Goal: Task Accomplishment & Management: Use online tool/utility

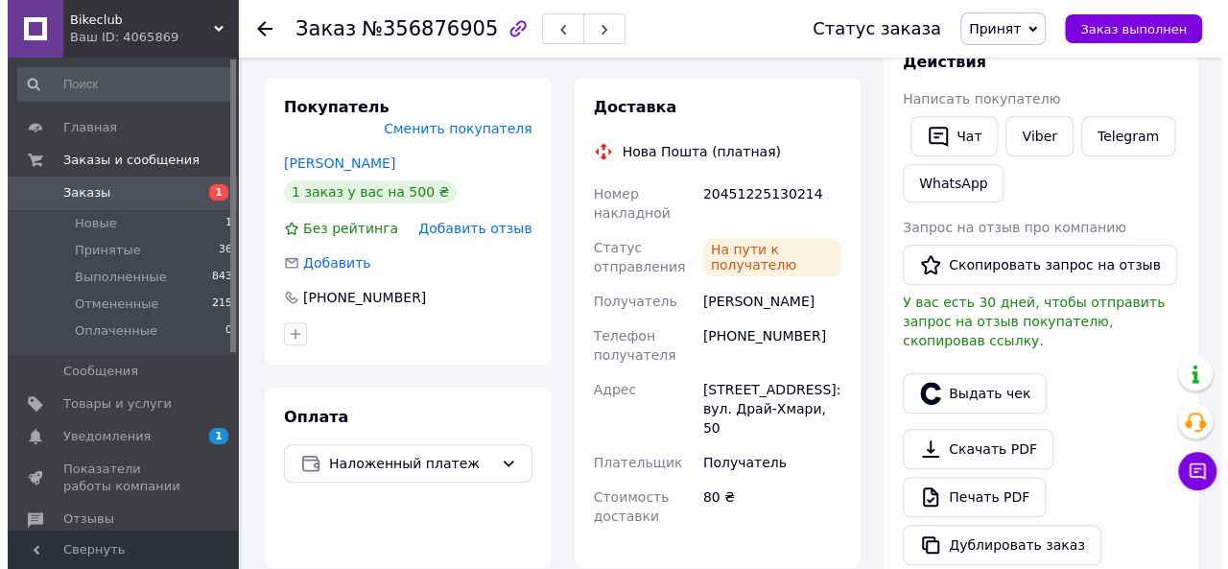
scroll to position [480, 0]
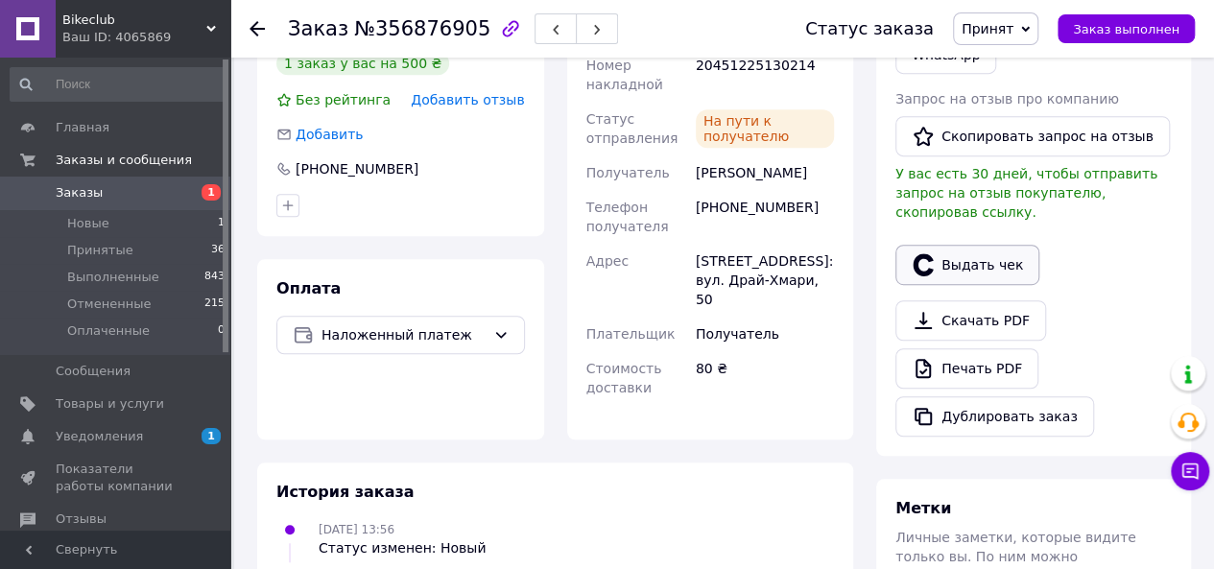
click at [951, 245] on button "Выдать чек" at bounding box center [967, 265] width 144 height 40
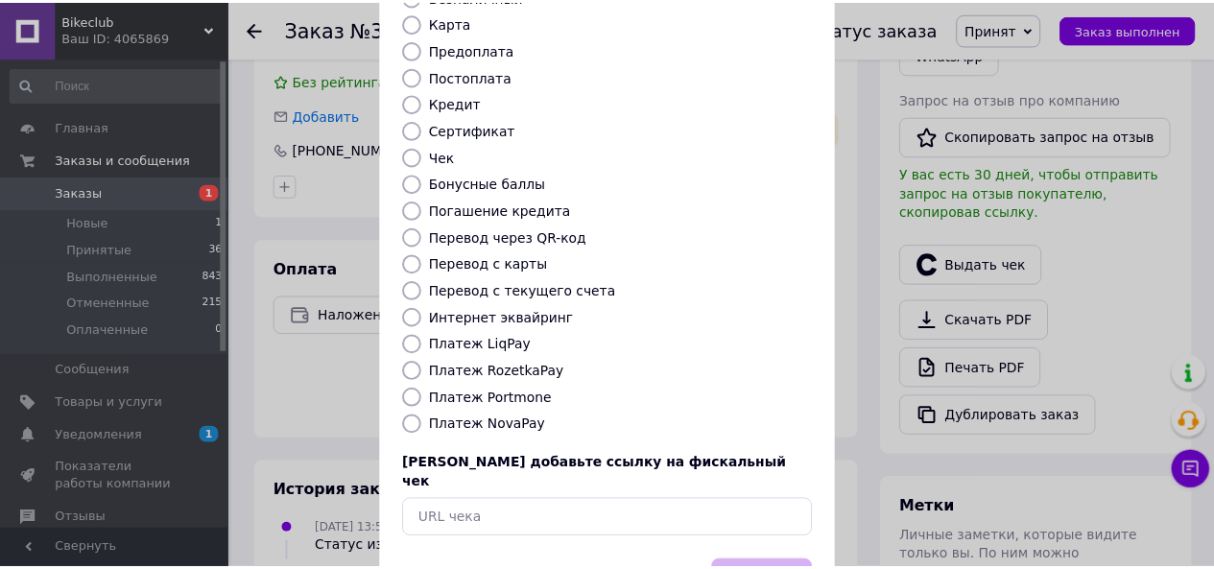
scroll to position [253, 0]
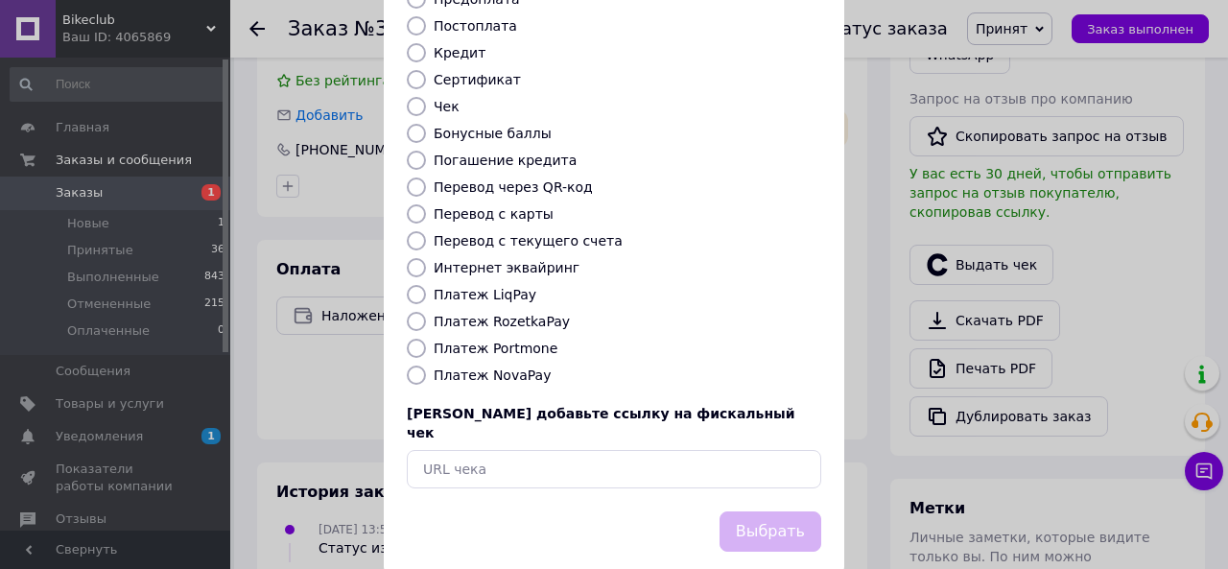
click at [501, 367] on label "Платеж NovaPay" at bounding box center [492, 374] width 117 height 15
click at [426, 366] on input "Платеж NovaPay" at bounding box center [416, 375] width 19 height 19
radio input "true"
click at [777, 511] on button "Выбрать" at bounding box center [771, 531] width 102 height 41
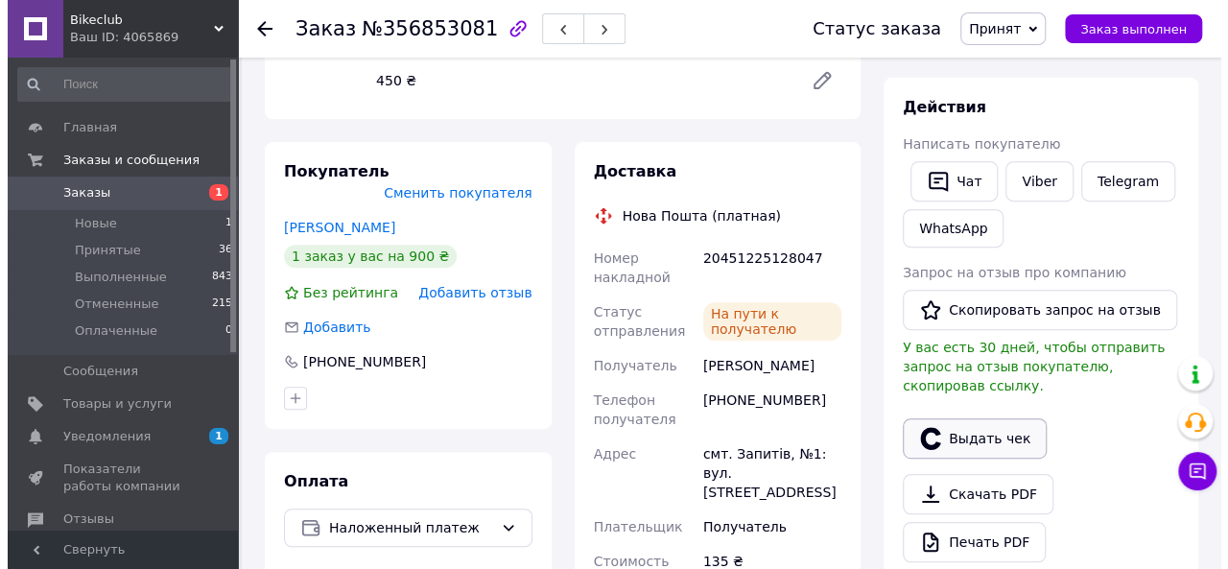
scroll to position [319, 0]
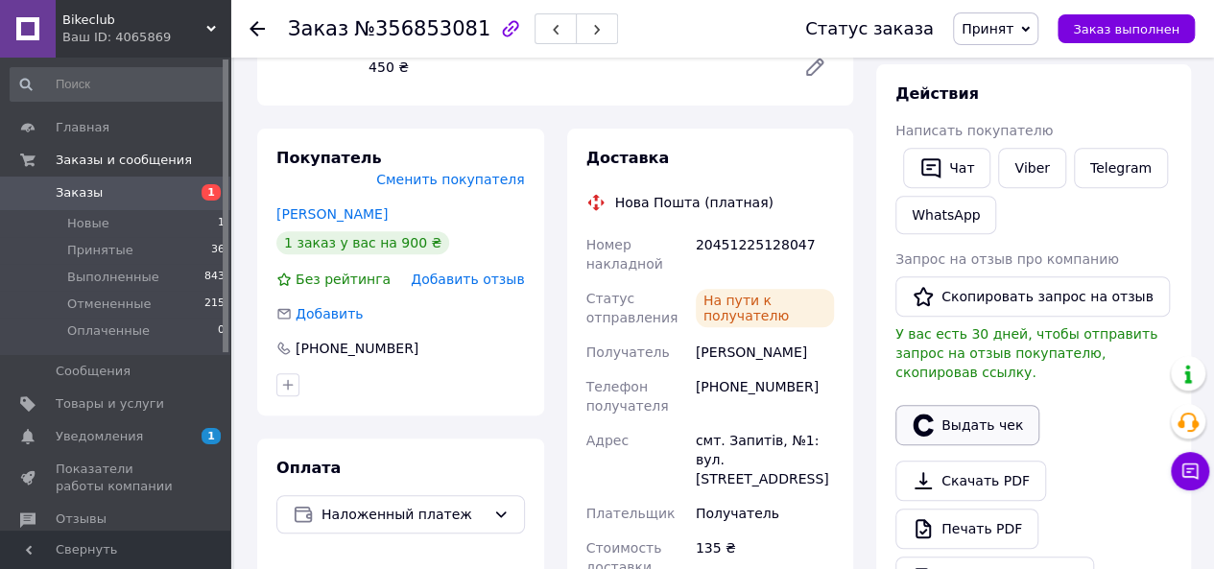
click at [960, 405] on button "Выдать чек" at bounding box center [967, 425] width 144 height 40
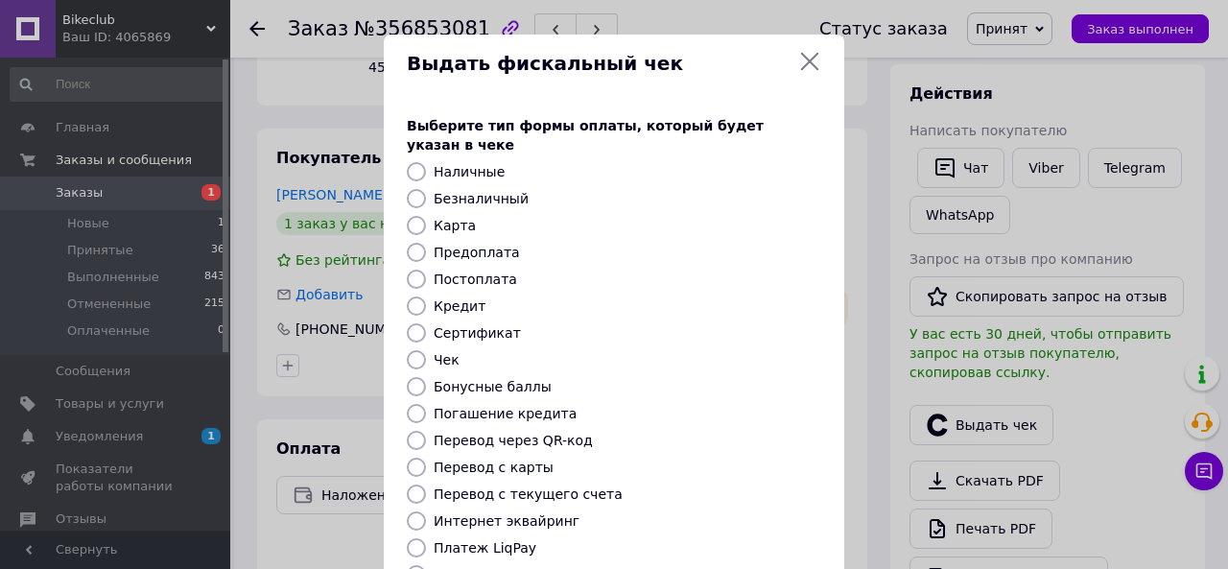
scroll to position [159, 0]
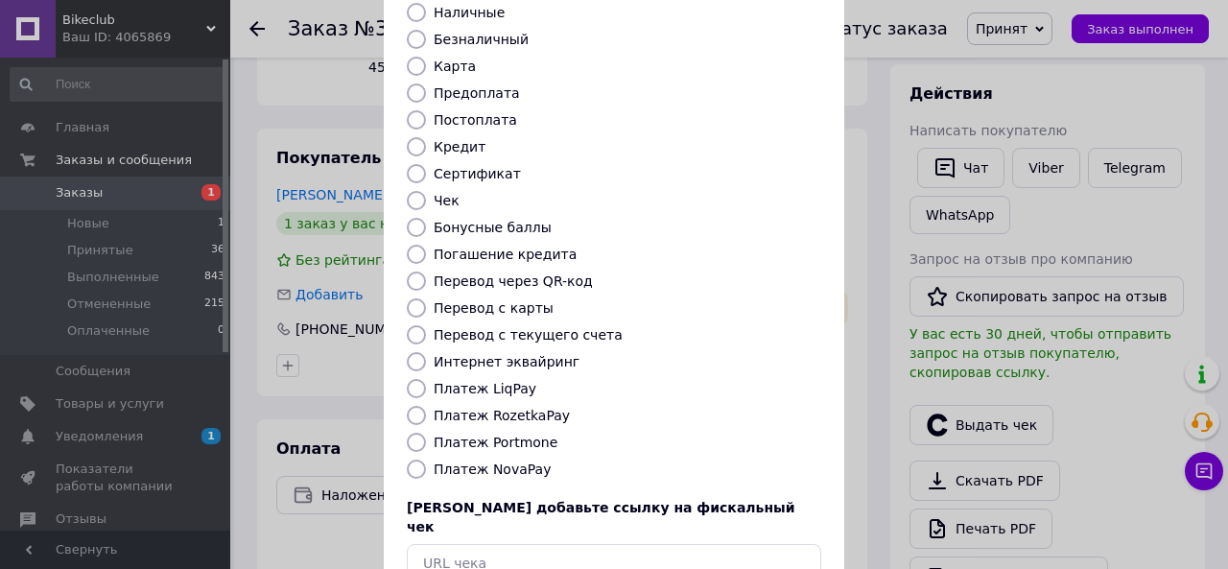
click at [495, 461] on label "Платеж NovaPay" at bounding box center [492, 468] width 117 height 15
click at [426, 460] on input "Платеж NovaPay" at bounding box center [416, 469] width 19 height 19
radio input "true"
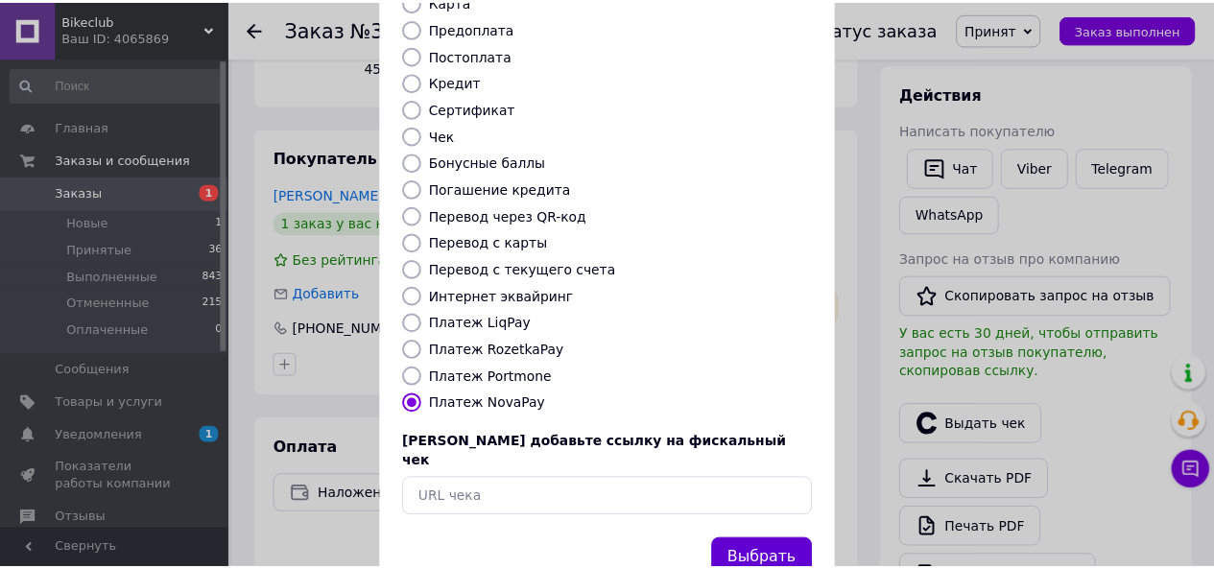
scroll to position [253, 0]
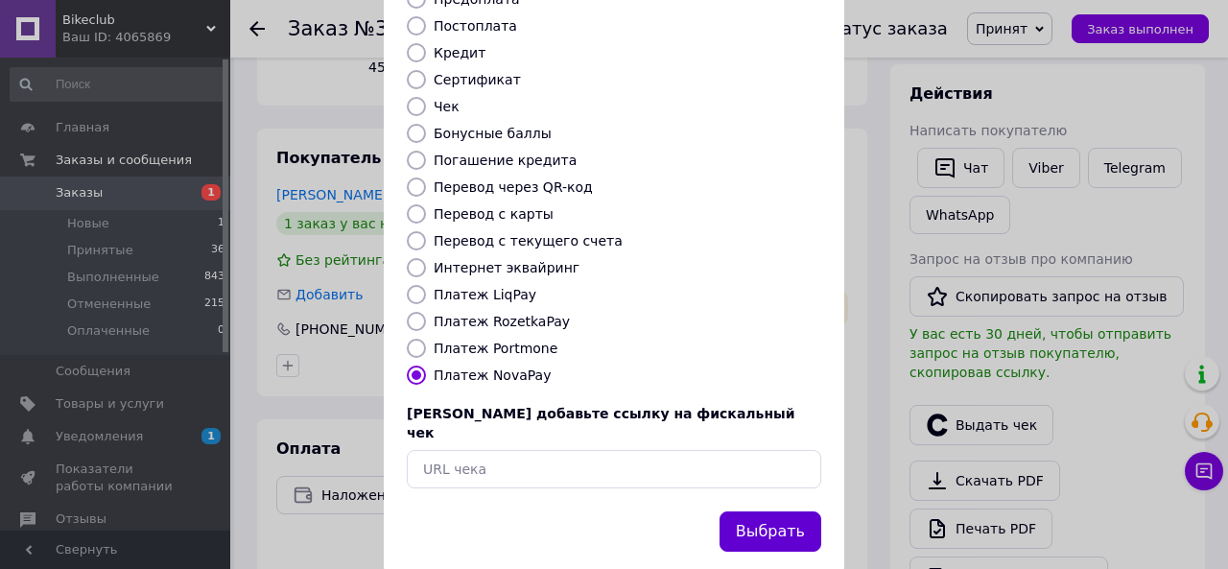
click at [757, 511] on button "Выбрать" at bounding box center [771, 531] width 102 height 41
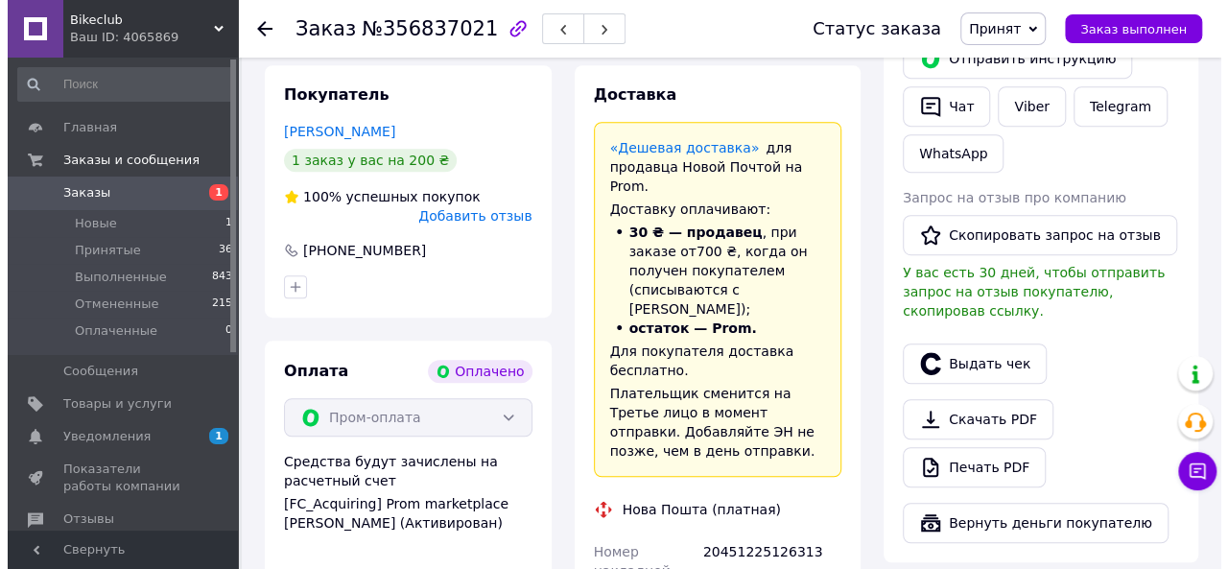
scroll to position [480, 0]
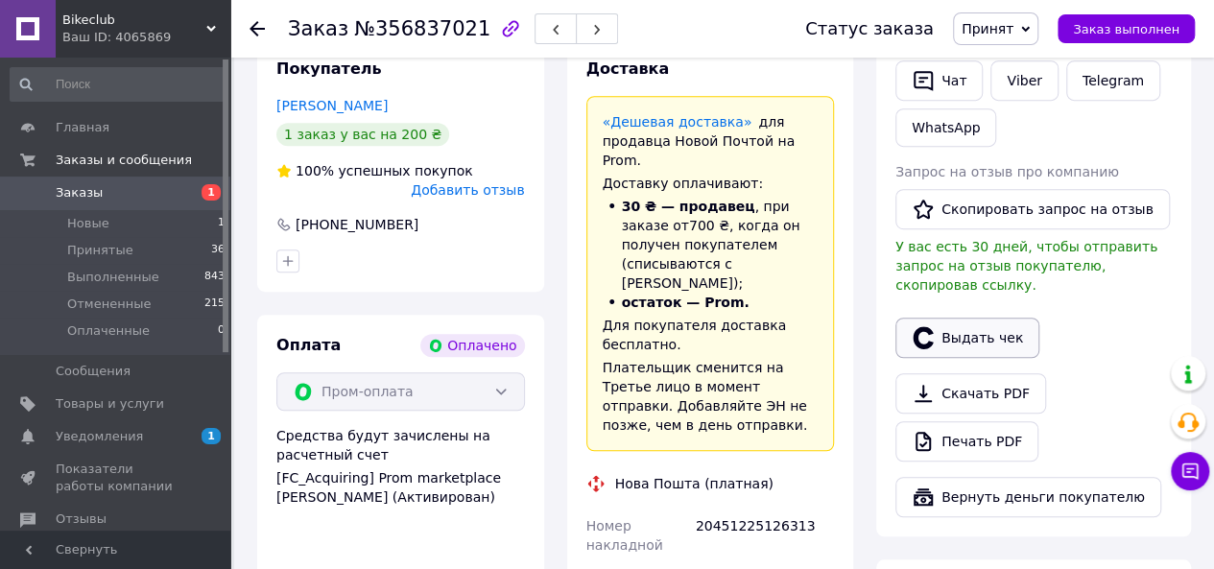
click at [943, 318] on button "Выдать чек" at bounding box center [967, 338] width 144 height 40
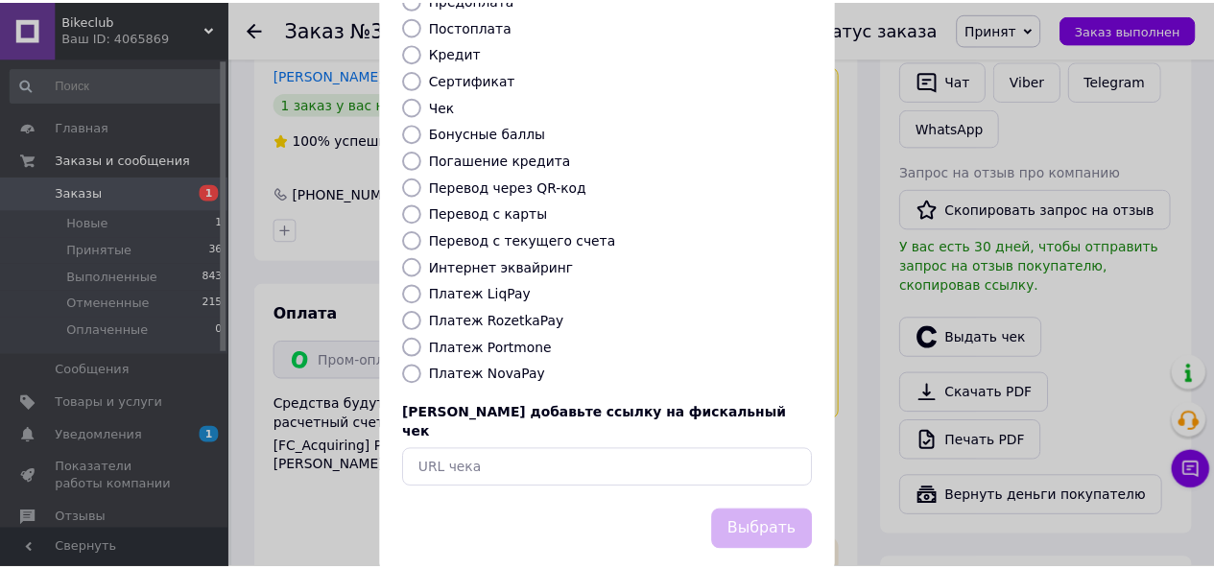
scroll to position [253, 0]
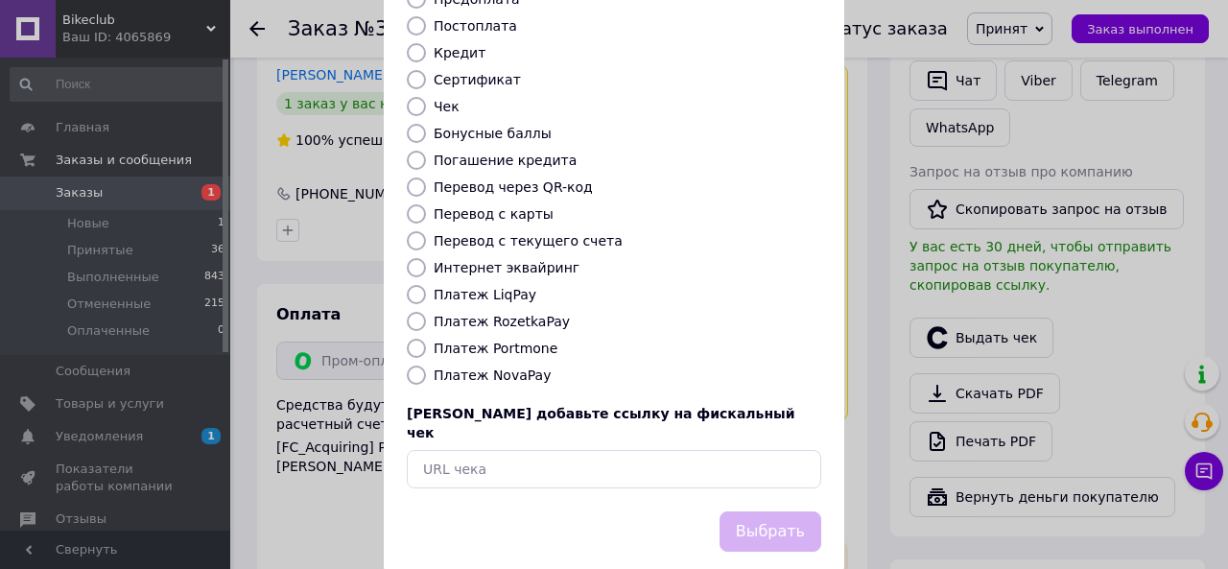
click at [507, 314] on label "Платеж RozetkaPay" at bounding box center [502, 321] width 136 height 15
click at [419, 312] on input "Платеж RozetkaPay" at bounding box center [416, 321] width 19 height 19
radio input "true"
click at [787, 511] on button "Выбрать" at bounding box center [771, 531] width 102 height 41
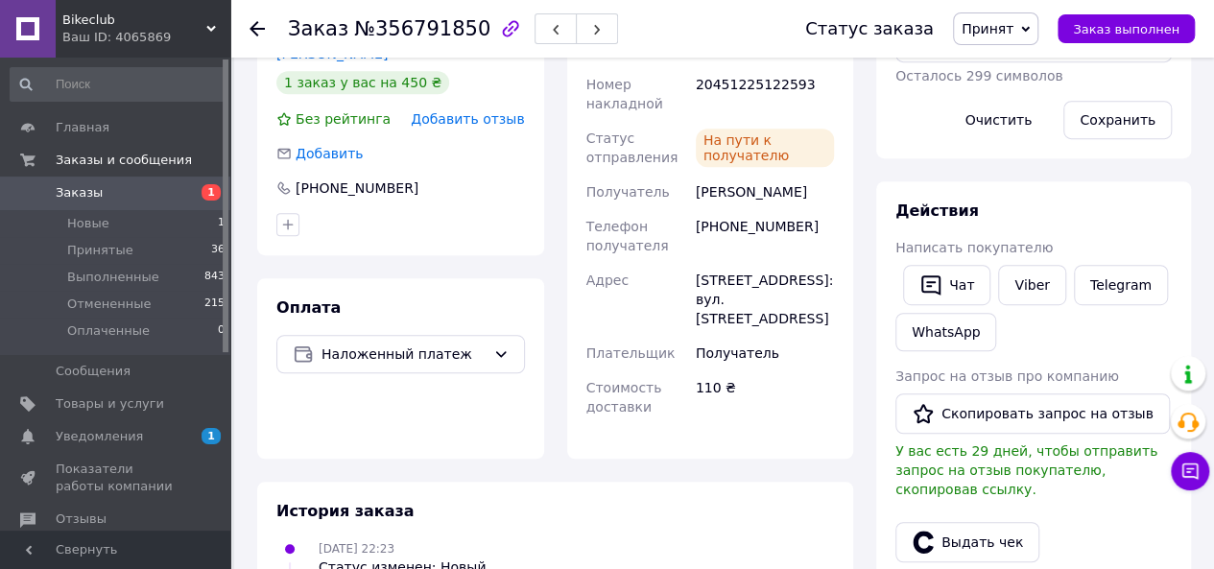
scroll to position [639, 0]
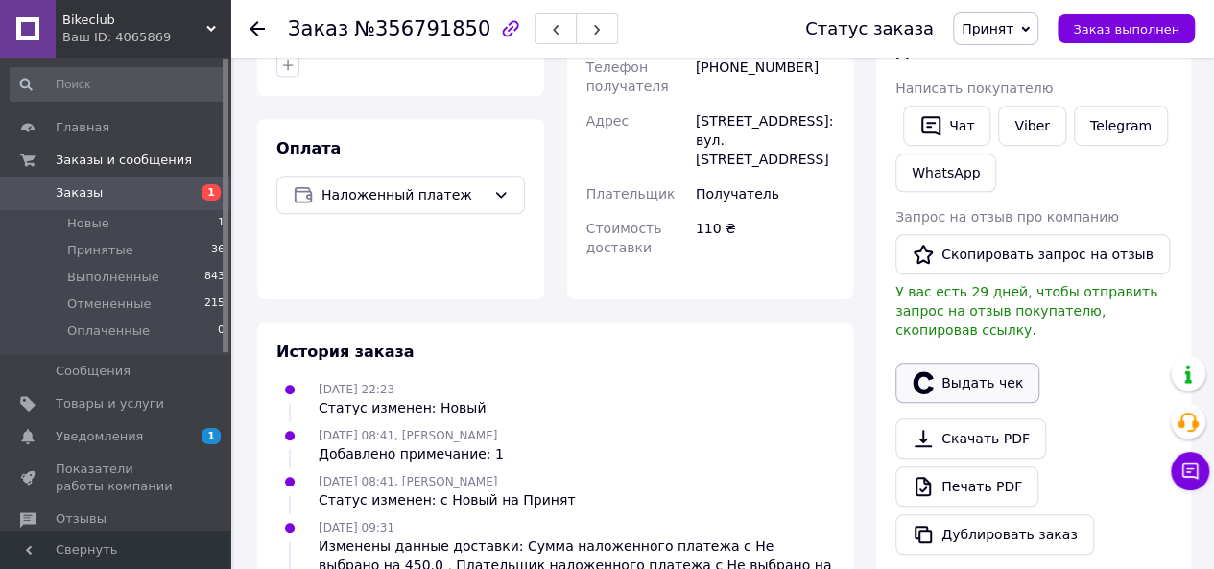
click at [965, 363] on button "Выдать чек" at bounding box center [967, 383] width 144 height 40
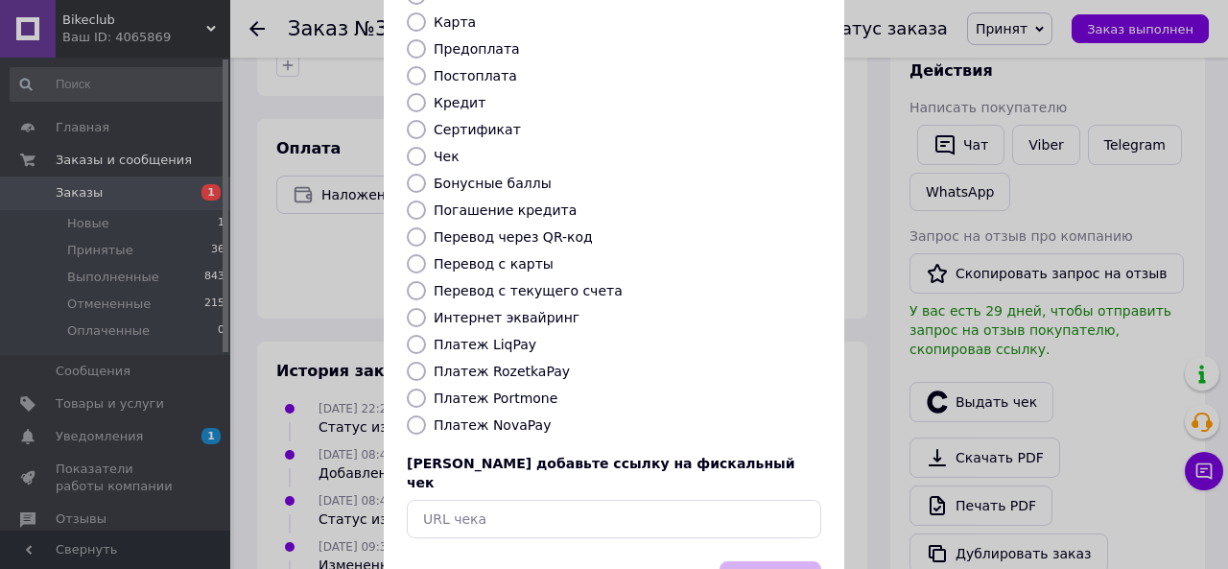
scroll to position [253, 0]
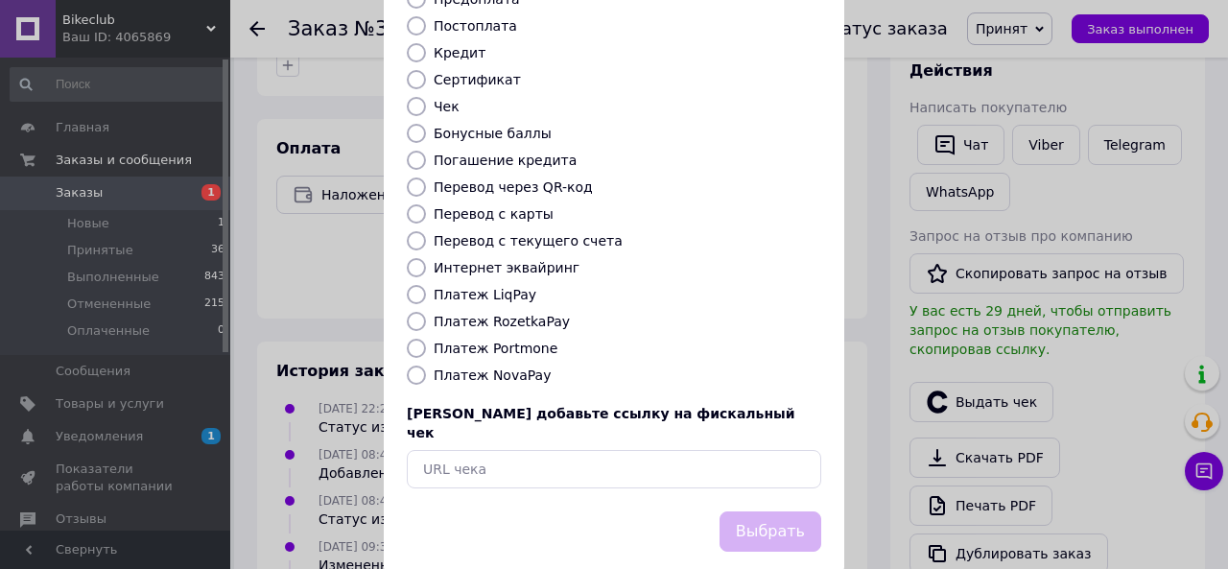
click at [482, 367] on label "Платеж NovaPay" at bounding box center [492, 374] width 117 height 15
click at [426, 366] on input "Платеж NovaPay" at bounding box center [416, 375] width 19 height 19
radio input "true"
click at [773, 511] on button "Выбрать" at bounding box center [771, 531] width 102 height 41
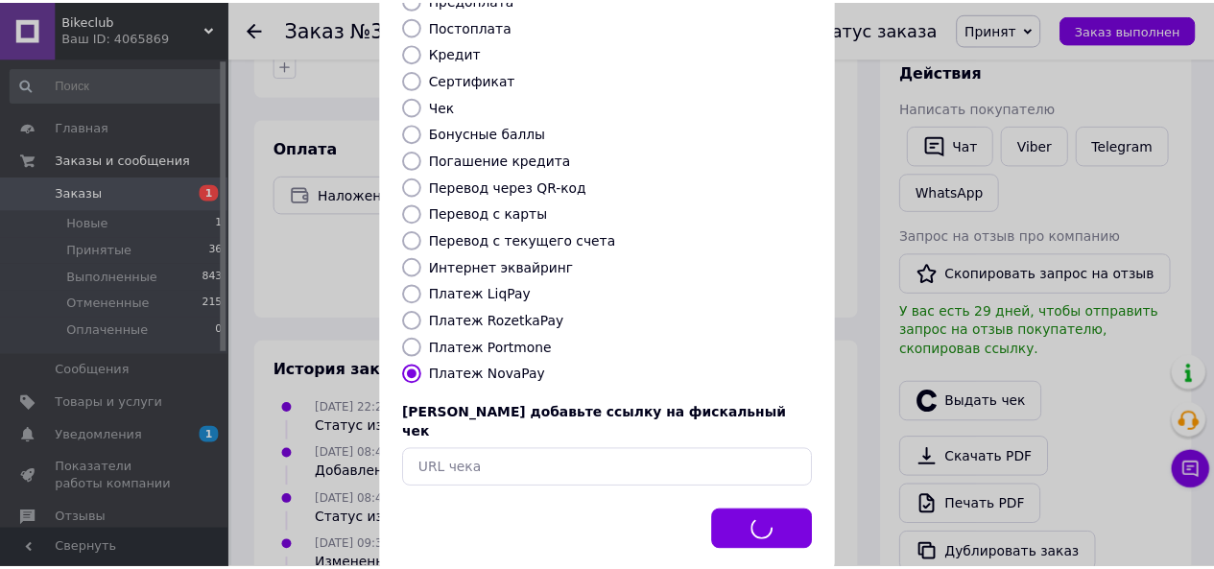
scroll to position [639, 0]
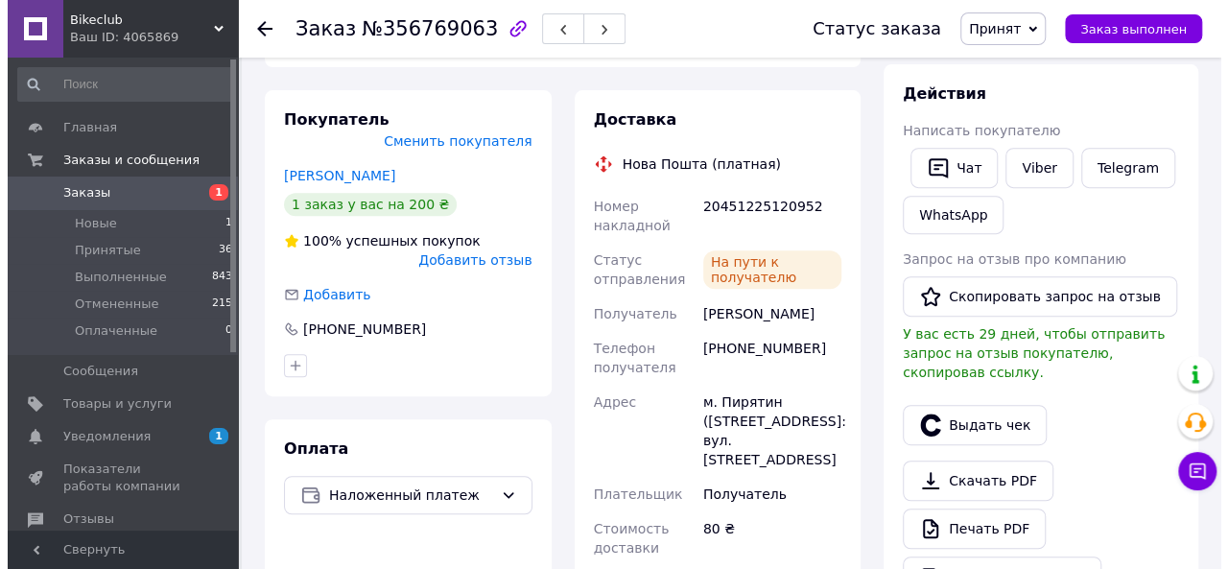
scroll to position [639, 0]
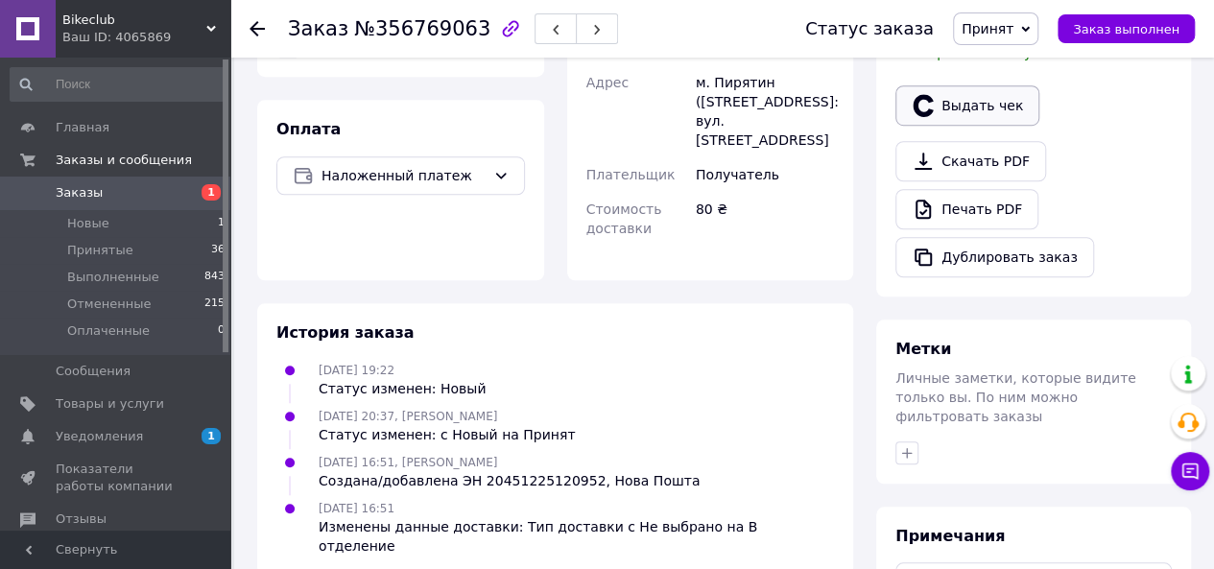
click at [925, 94] on icon "button" at bounding box center [922, 105] width 23 height 23
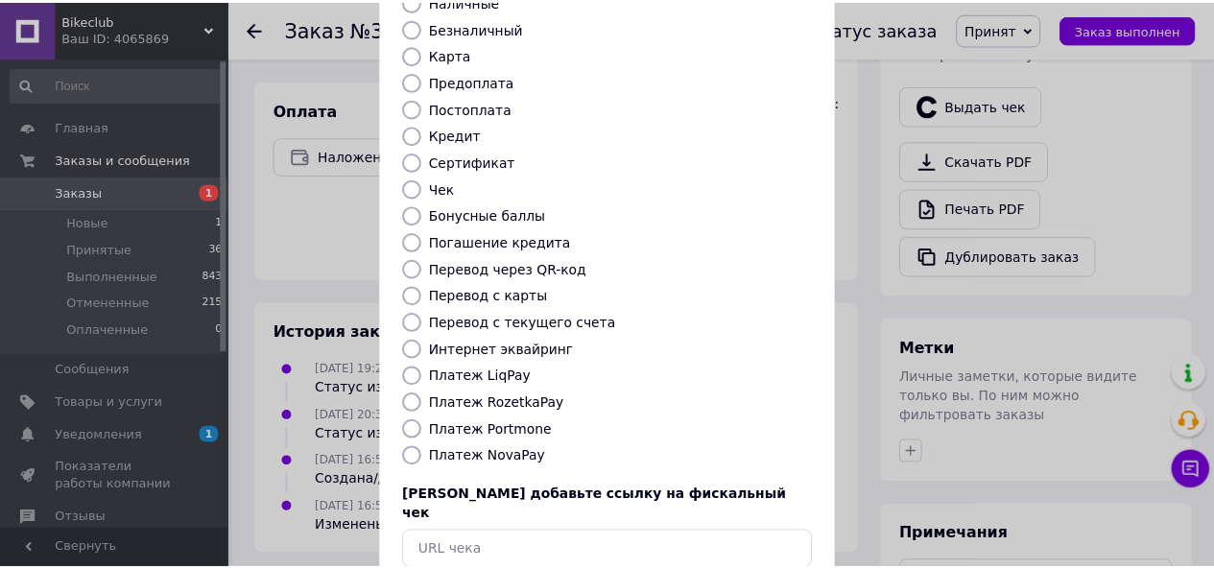
scroll to position [253, 0]
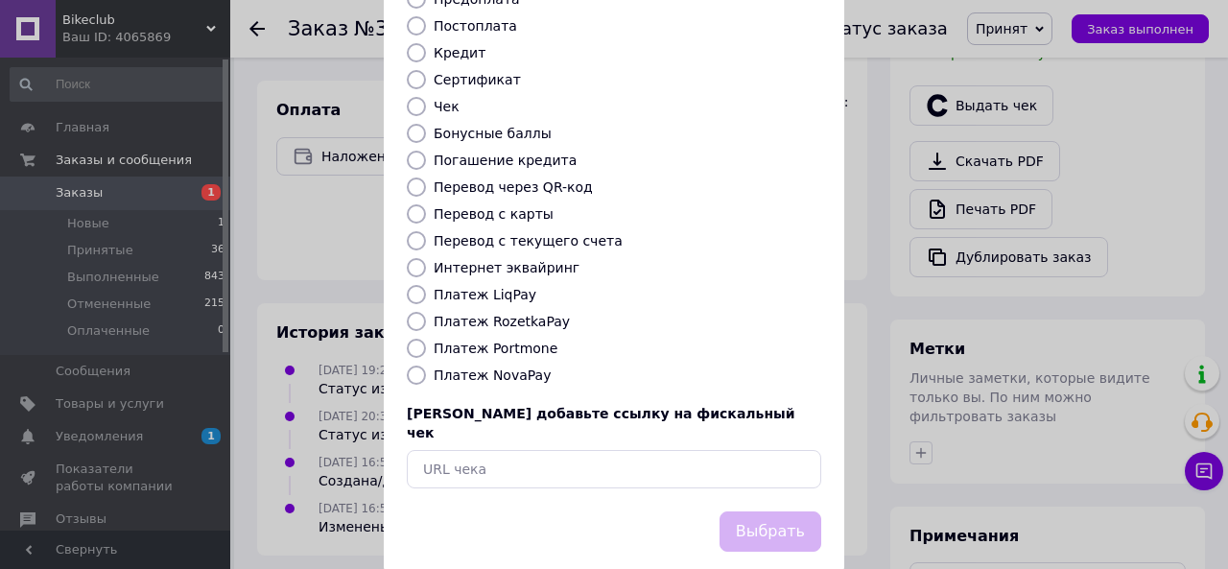
click at [505, 367] on label "Платеж NovaPay" at bounding box center [492, 374] width 117 height 15
click at [426, 366] on input "Платеж NovaPay" at bounding box center [416, 375] width 19 height 19
radio input "true"
click at [802, 511] on button "Выбрать" at bounding box center [771, 531] width 102 height 41
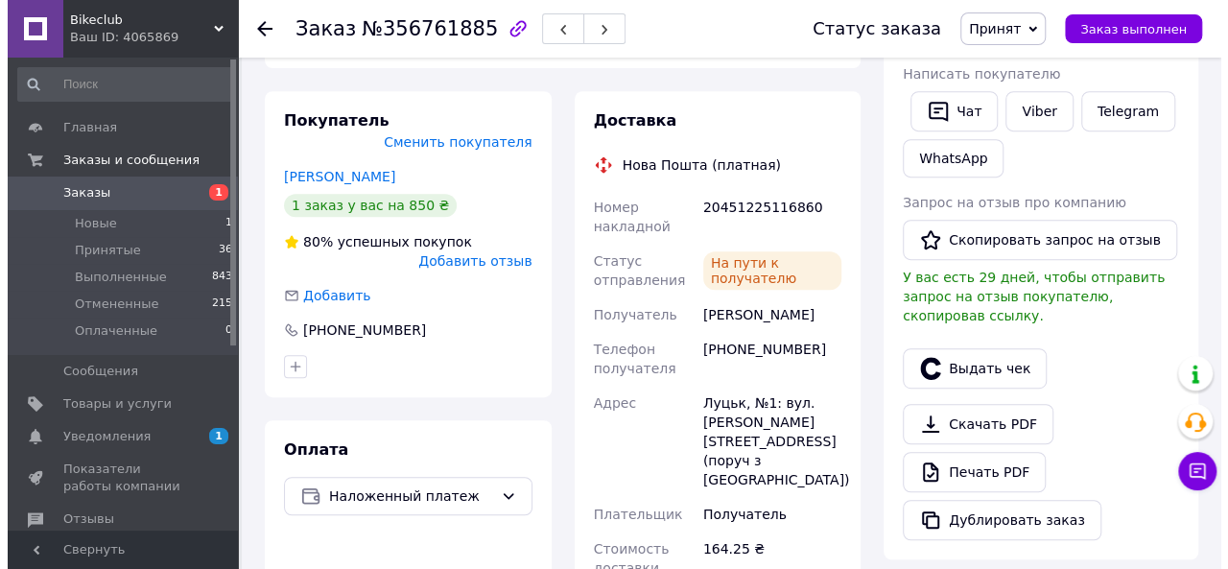
scroll to position [480, 0]
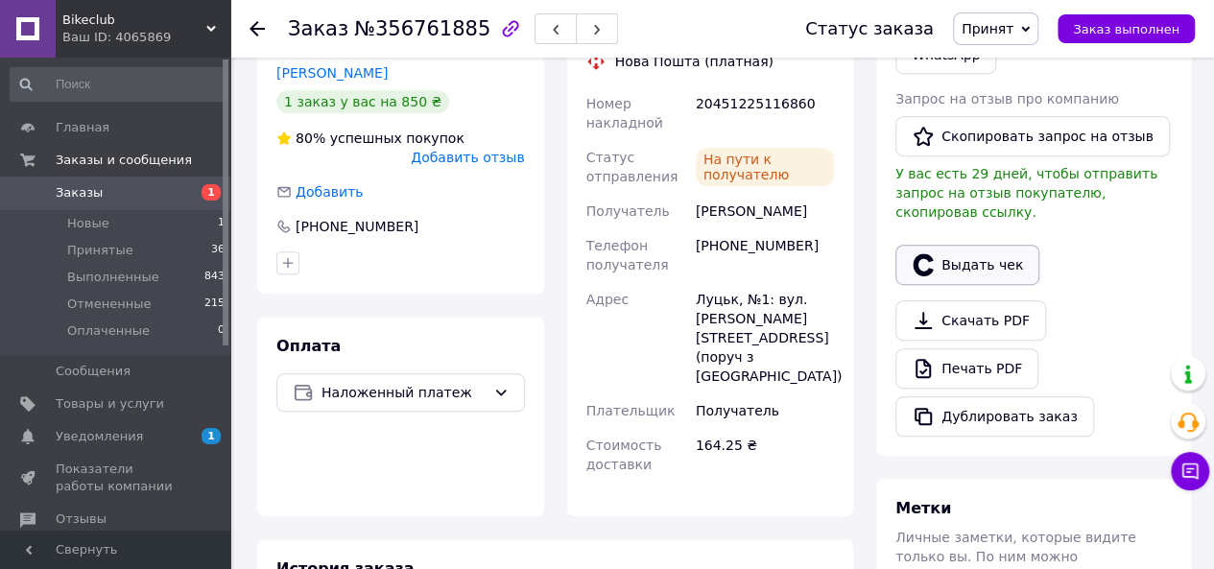
click at [941, 245] on button "Выдать чек" at bounding box center [967, 265] width 144 height 40
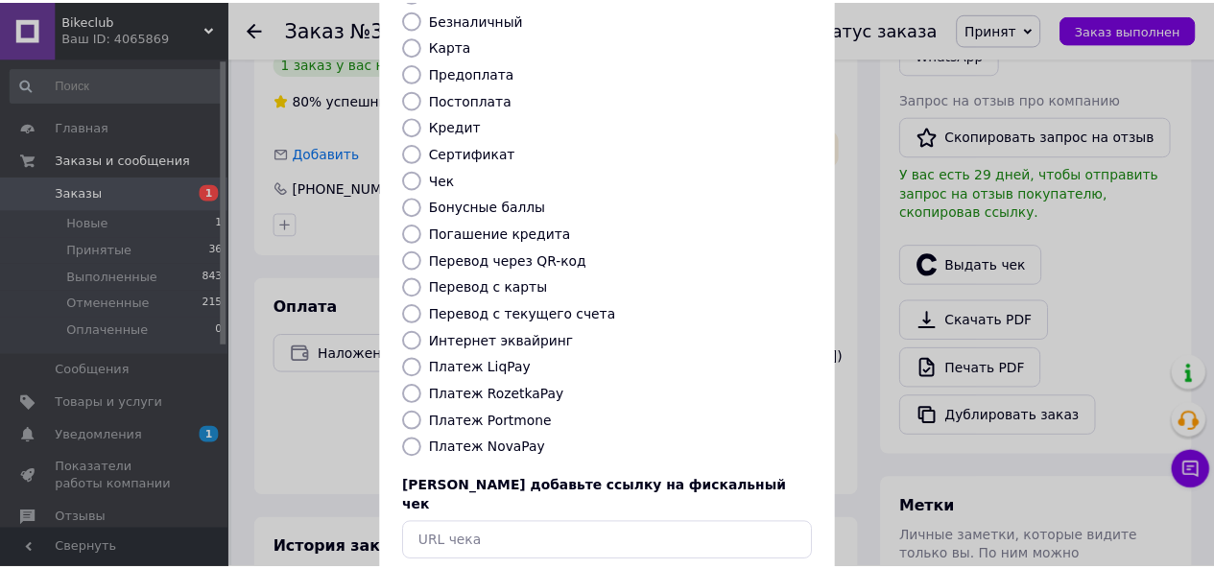
scroll to position [253, 0]
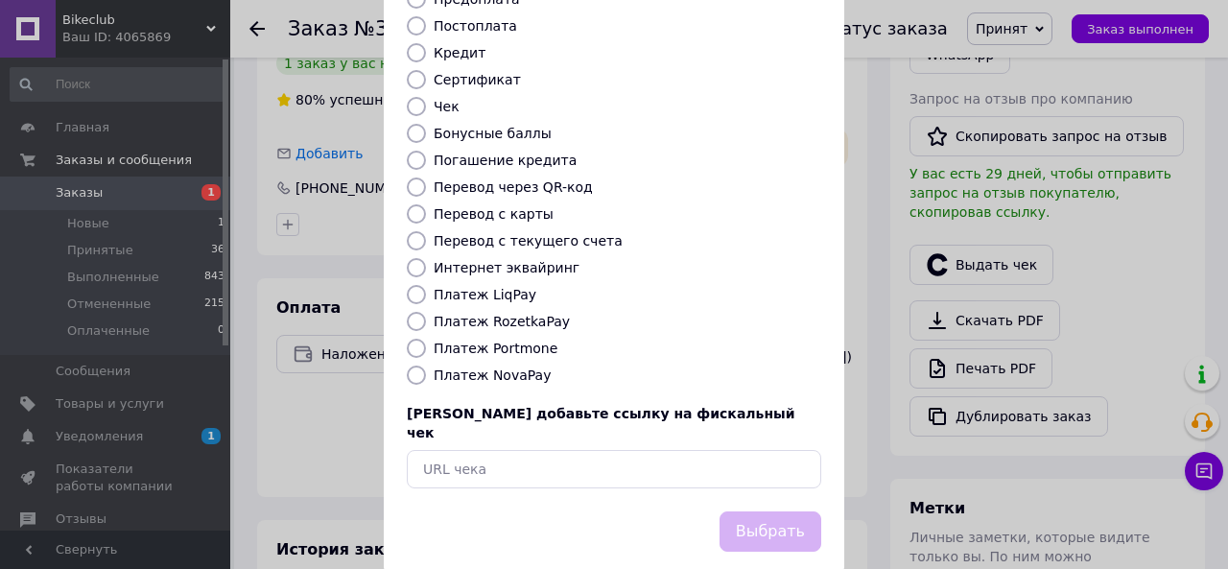
click at [494, 367] on label "Платеж NovaPay" at bounding box center [492, 374] width 117 height 15
click at [426, 366] on input "Платеж NovaPay" at bounding box center [416, 375] width 19 height 19
radio input "true"
click at [790, 511] on button "Выбрать" at bounding box center [771, 531] width 102 height 41
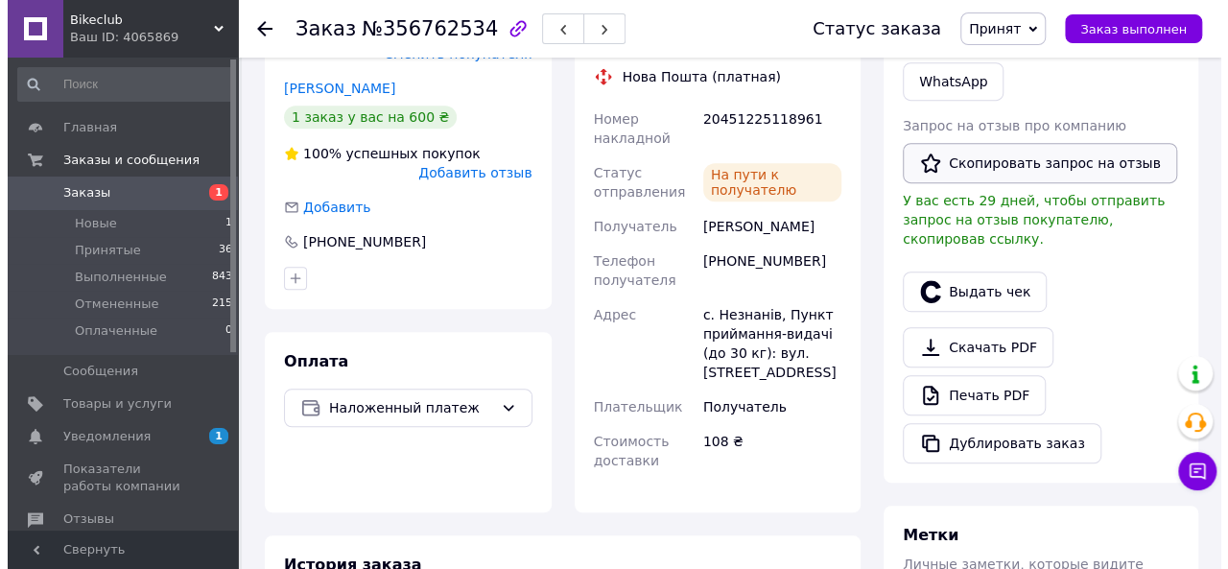
scroll to position [480, 0]
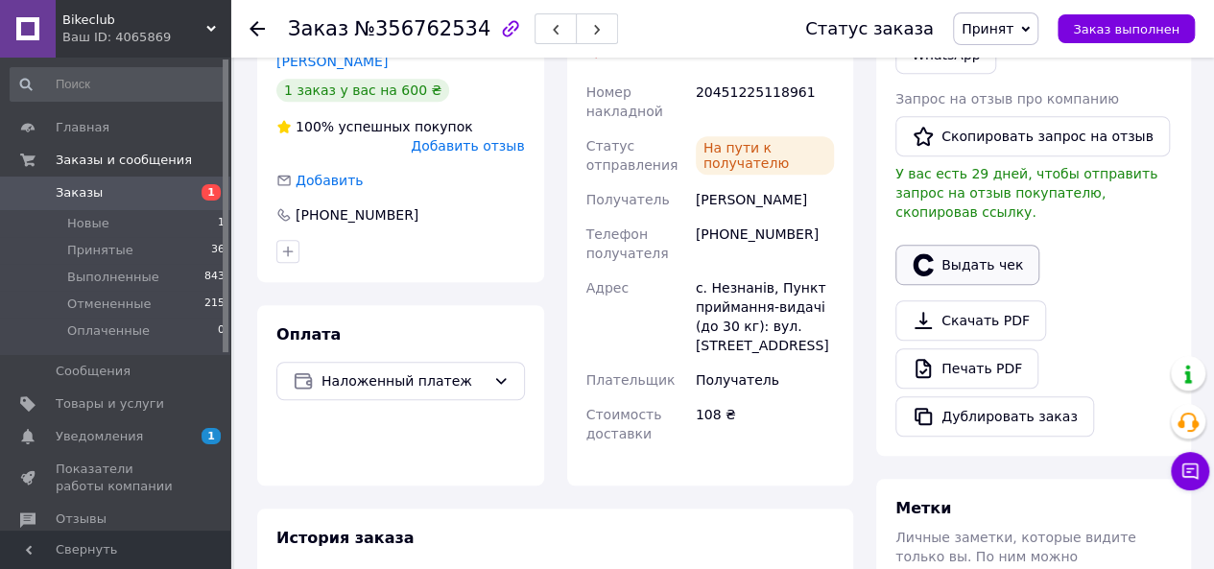
click at [958, 245] on button "Выдать чек" at bounding box center [967, 265] width 144 height 40
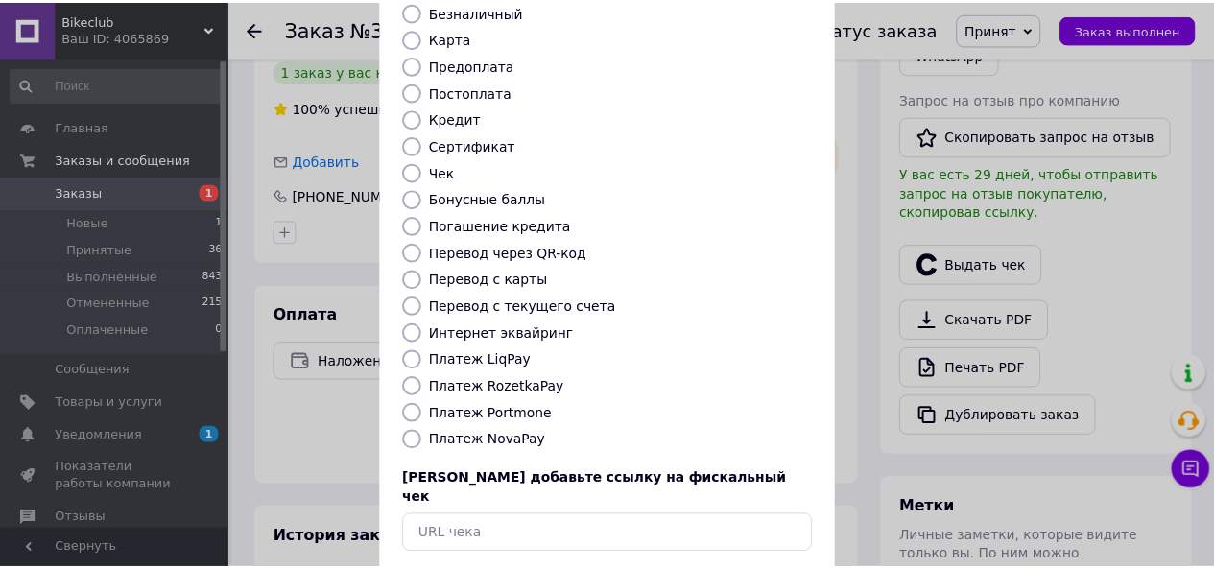
scroll to position [253, 0]
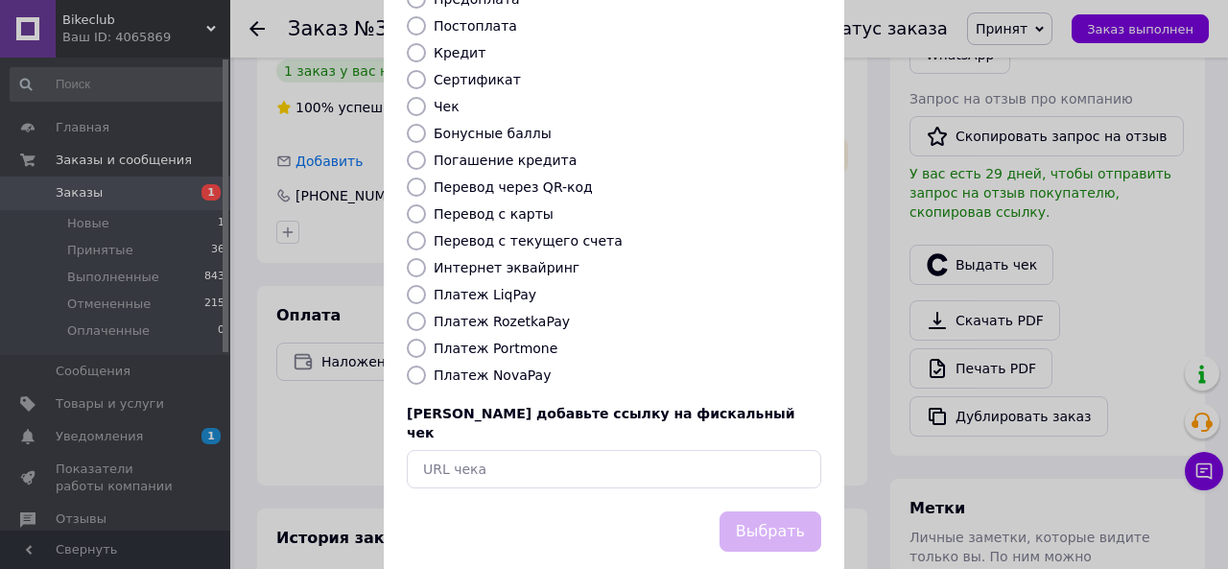
click at [482, 367] on label "Платеж NovaPay" at bounding box center [492, 374] width 117 height 15
click at [426, 366] on input "Платеж NovaPay" at bounding box center [416, 375] width 19 height 19
radio input "true"
click at [762, 511] on button "Выбрать" at bounding box center [771, 531] width 102 height 41
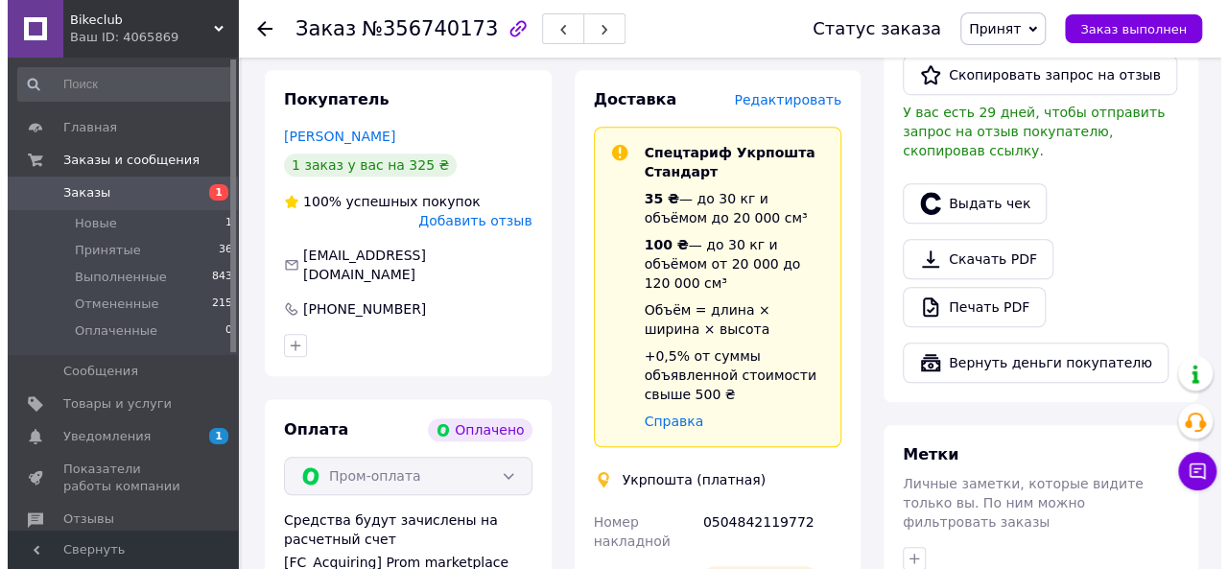
scroll to position [639, 0]
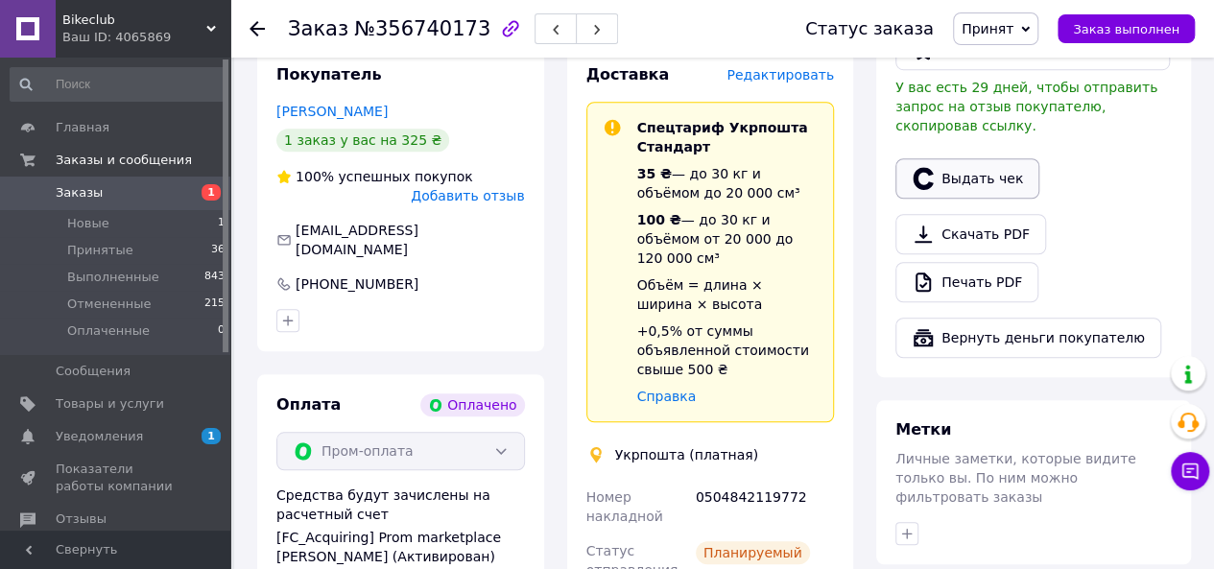
click at [949, 158] on button "Выдать чек" at bounding box center [967, 178] width 144 height 40
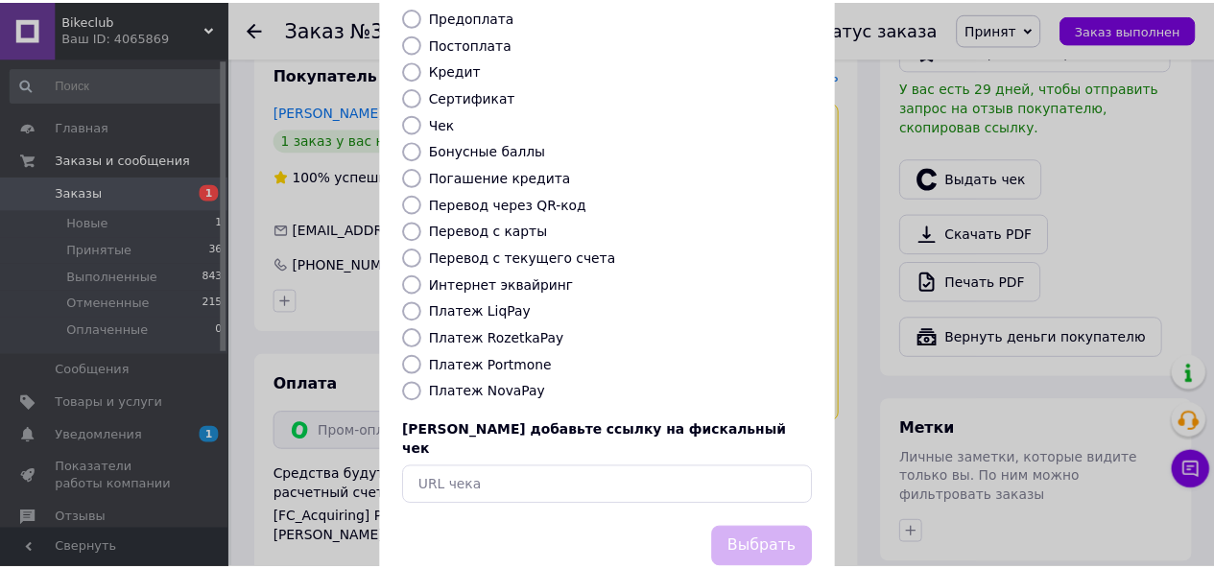
scroll to position [253, 0]
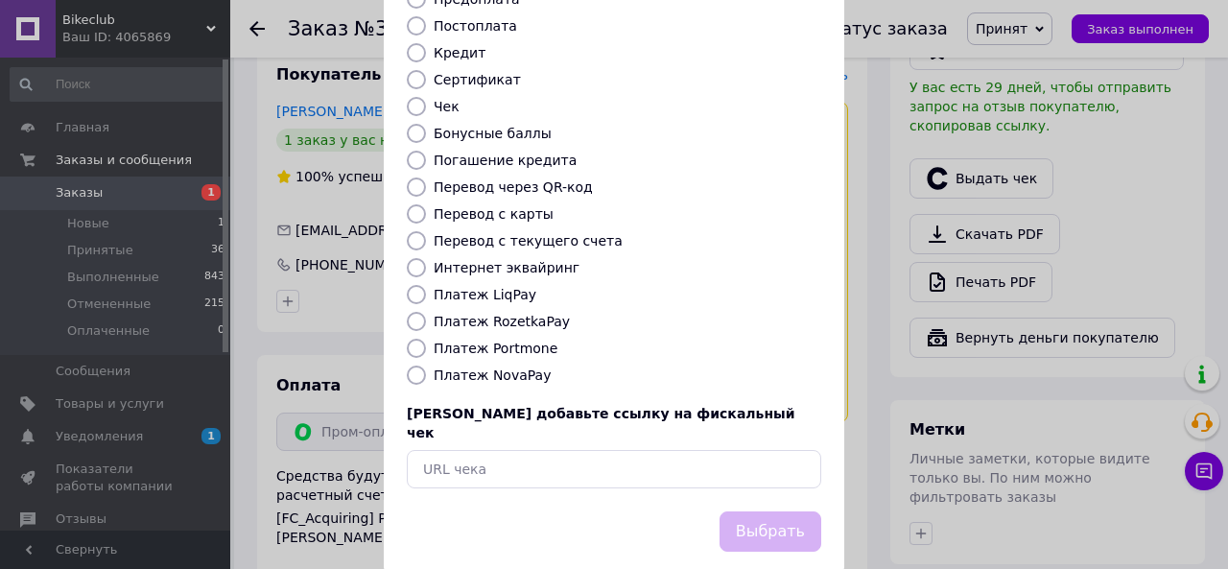
click at [528, 314] on label "Платеж RozetkaPay" at bounding box center [502, 321] width 136 height 15
click at [426, 312] on input "Платеж RozetkaPay" at bounding box center [416, 321] width 19 height 19
radio input "true"
click at [810, 511] on button "Выбрать" at bounding box center [771, 531] width 102 height 41
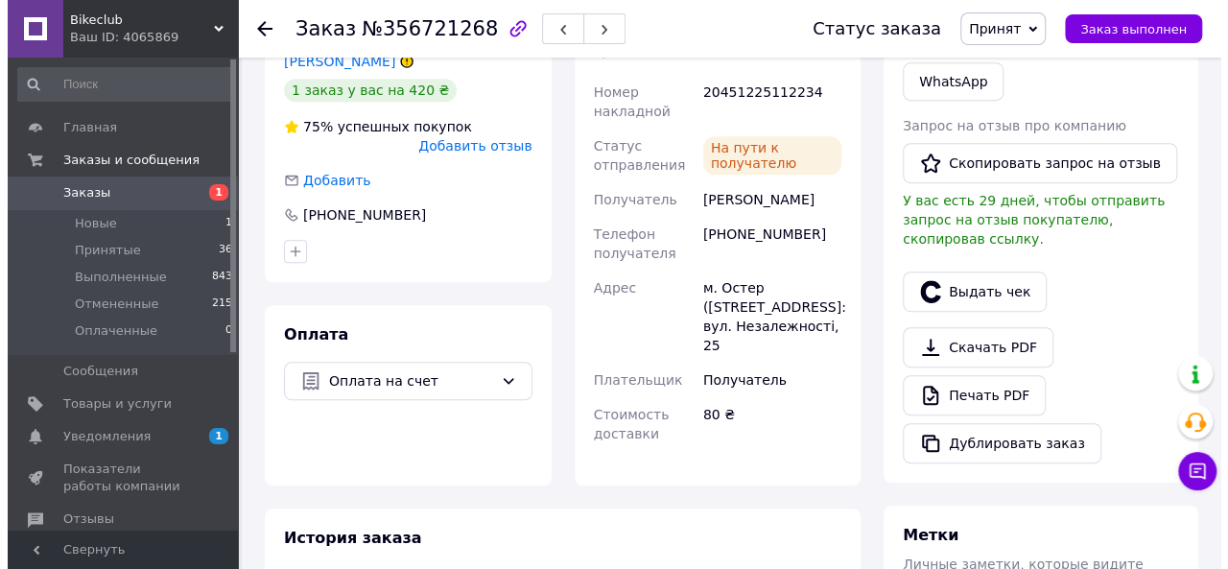
scroll to position [480, 0]
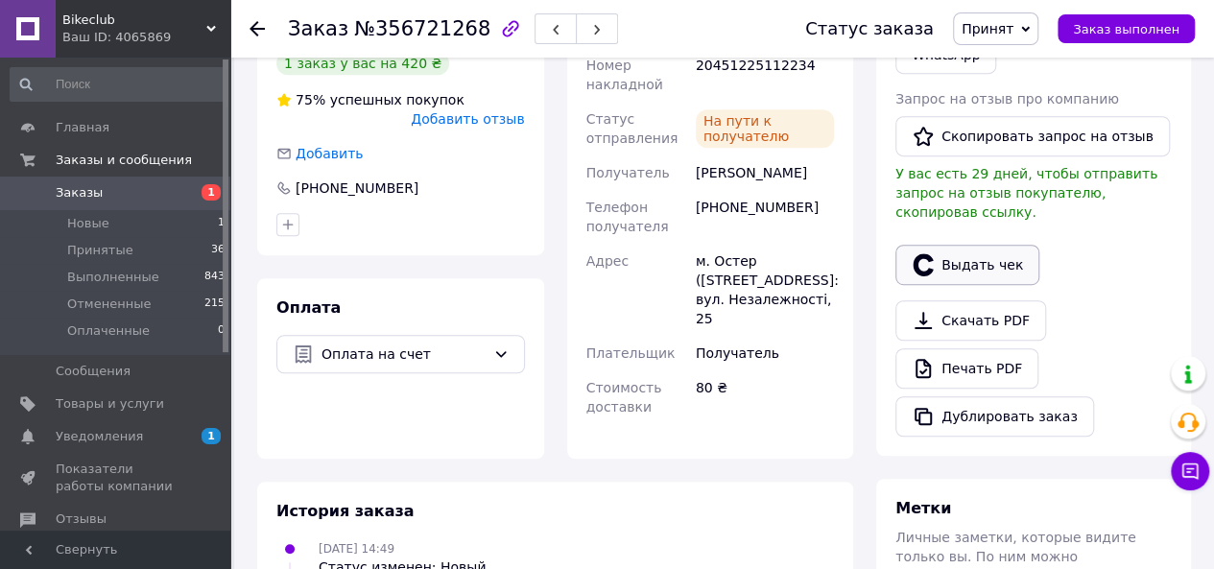
click at [982, 247] on button "Выдать чек" at bounding box center [967, 265] width 144 height 40
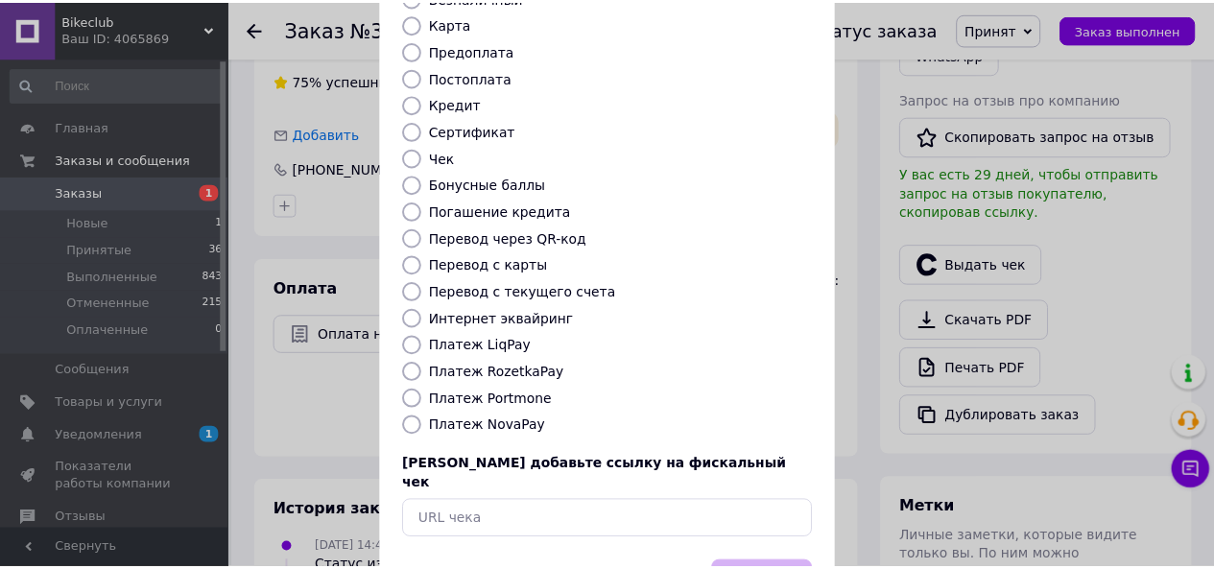
scroll to position [253, 0]
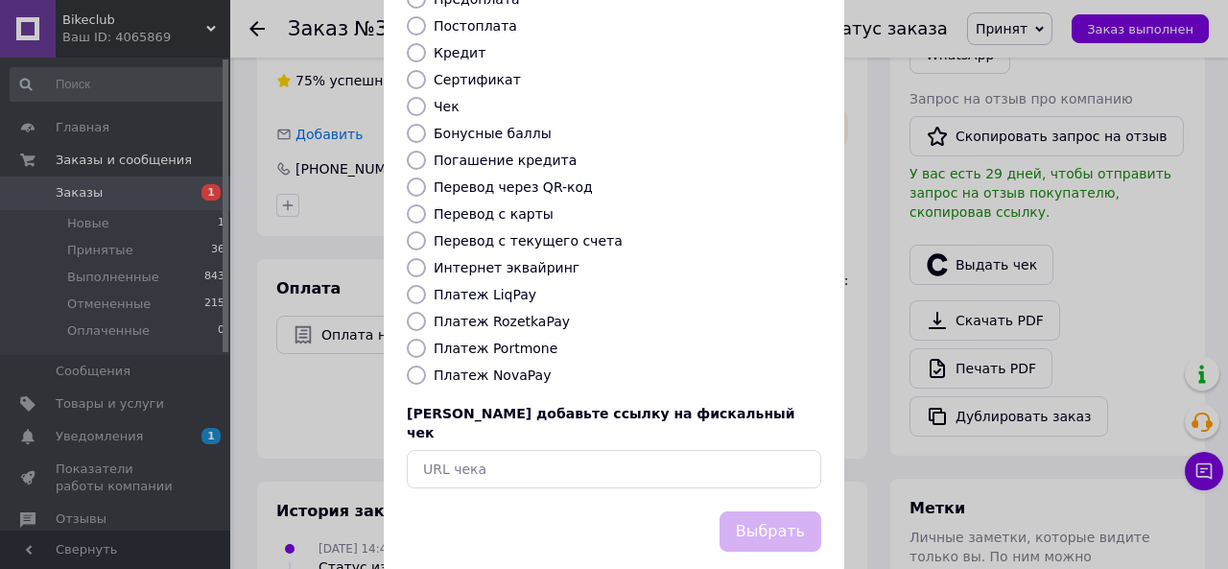
click at [462, 206] on label "Перевод с карты" at bounding box center [494, 213] width 120 height 15
click at [426, 204] on input "Перевод с карты" at bounding box center [416, 213] width 19 height 19
radio input "true"
click at [797, 511] on button "Выбрать" at bounding box center [771, 531] width 102 height 41
